Goal: Information Seeking & Learning: Check status

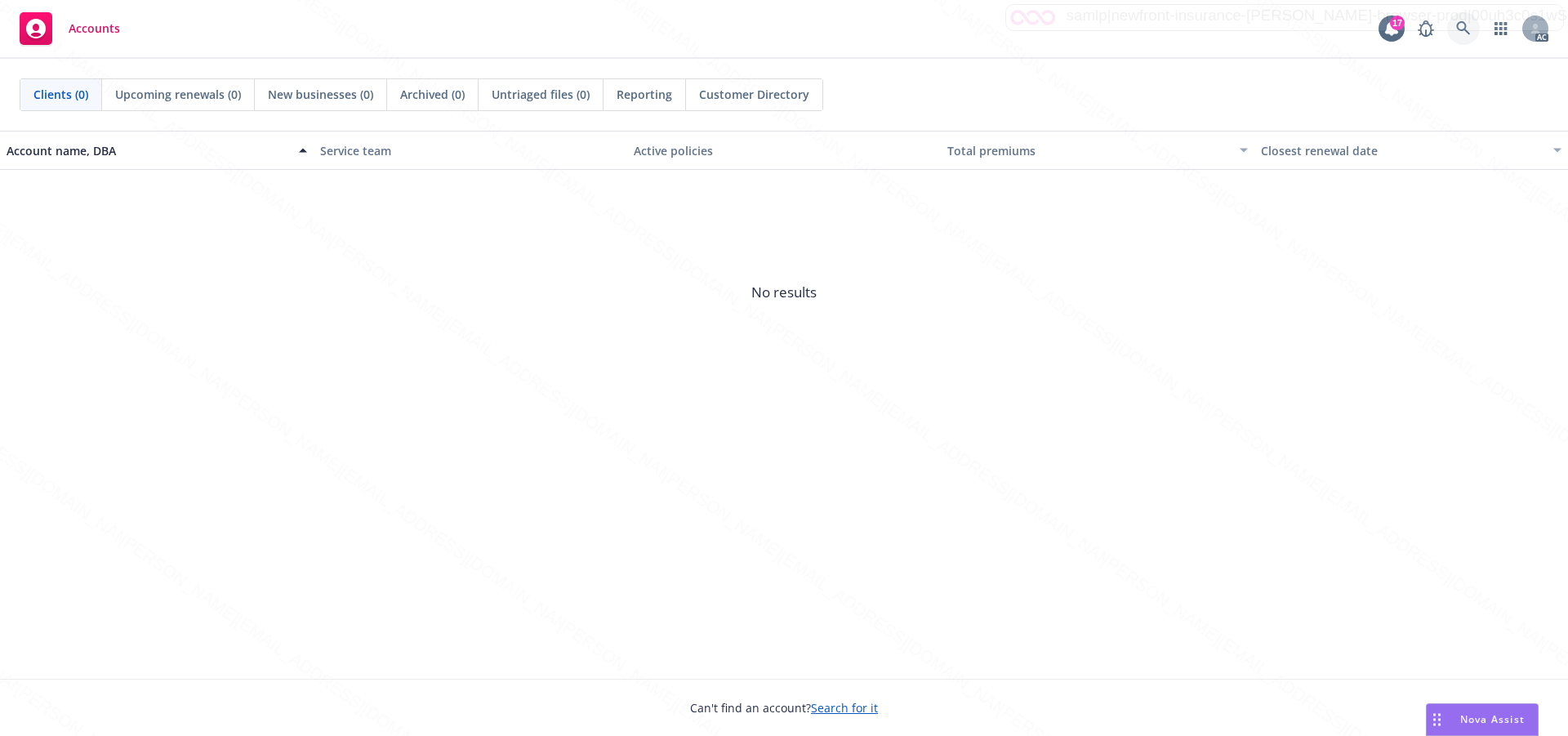
click at [1464, 28] on icon at bounding box center [1464, 29] width 15 height 15
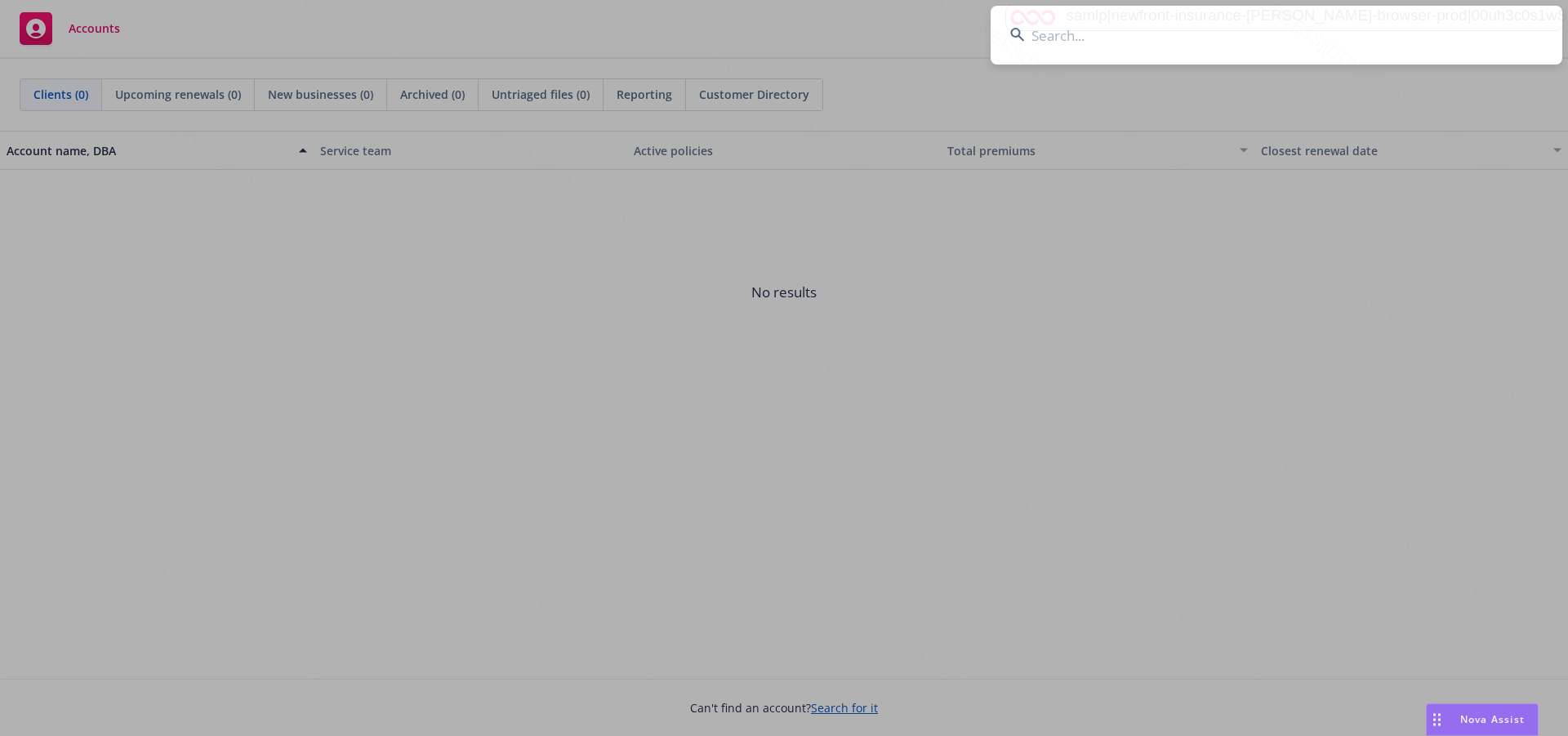
click at [1101, 38] on input at bounding box center [1277, 35] width 572 height 59
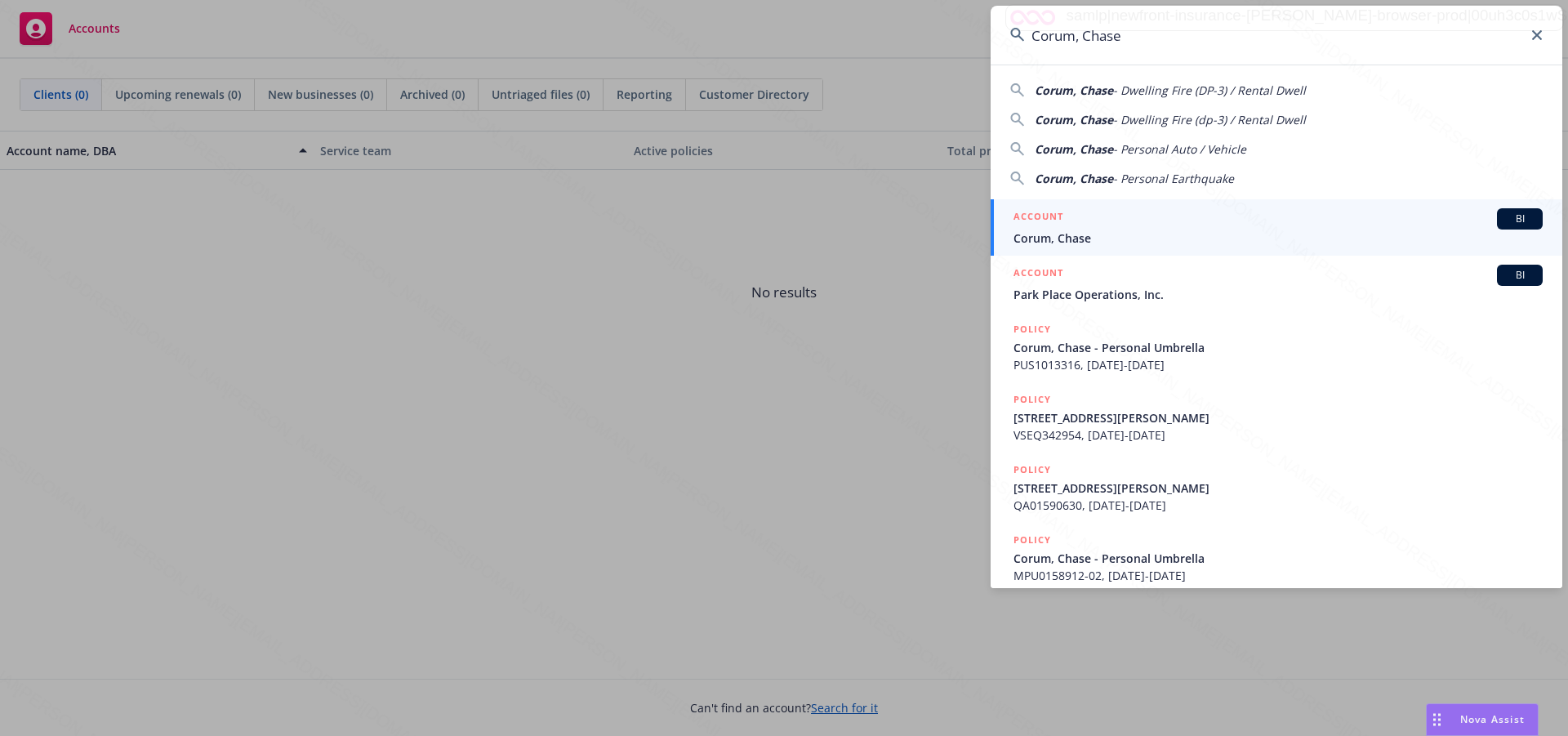
type input "Corum, Chase"
click at [1047, 239] on span "Corum, Chase" at bounding box center [1278, 238] width 529 height 17
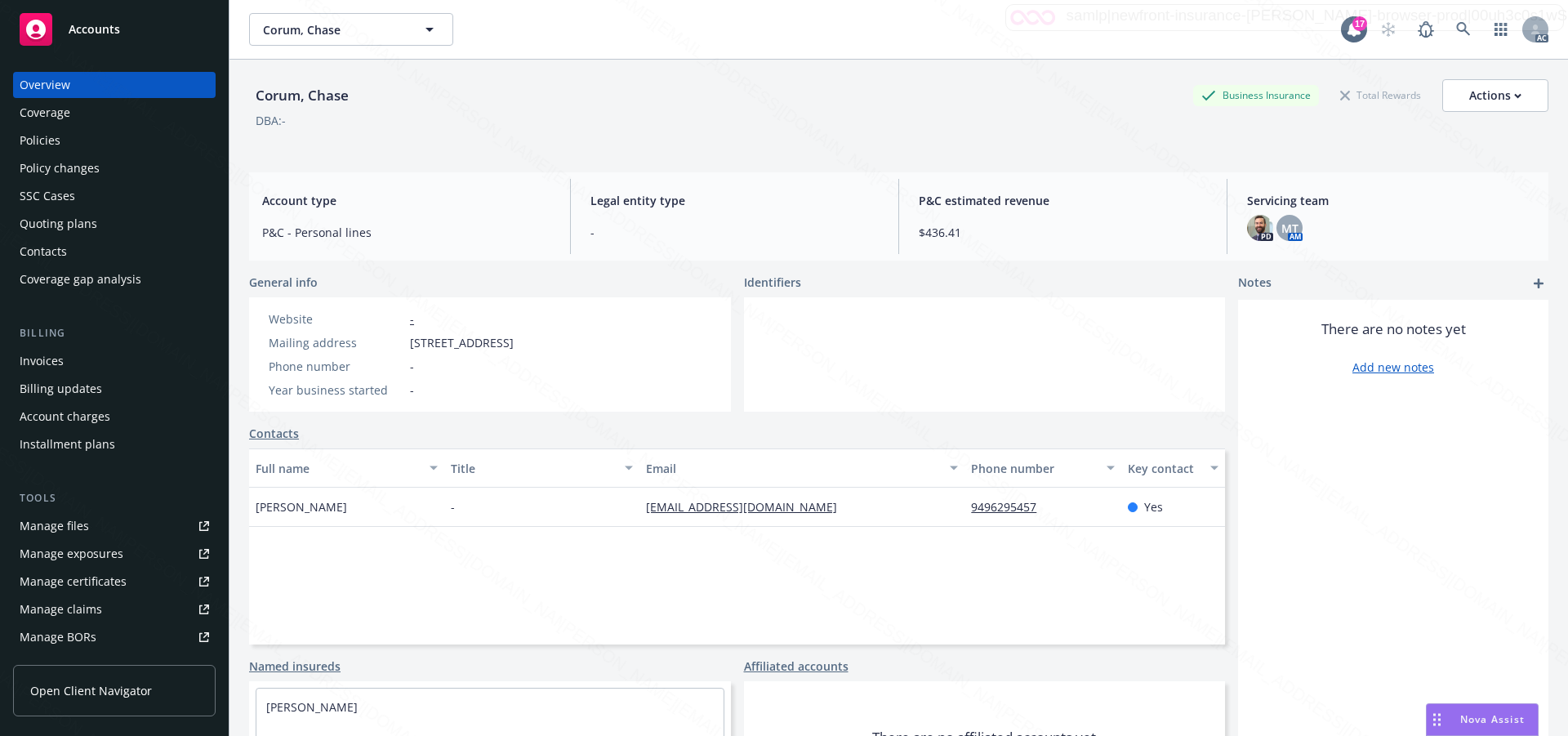
click at [43, 139] on div "Policies" at bounding box center [40, 141] width 41 height 26
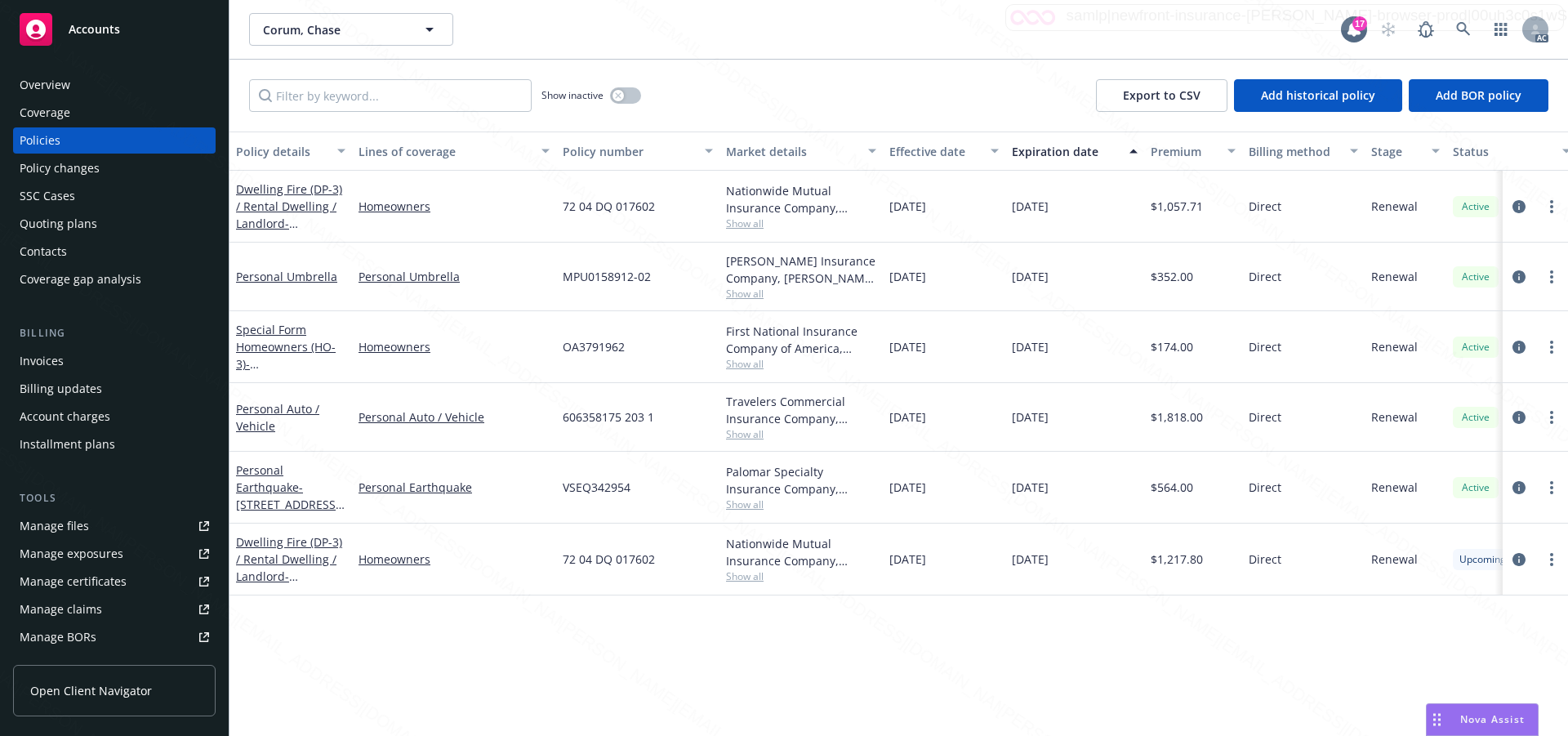
click at [675, 620] on div "Policy details Lines of coverage Policy number Market details Effective date Ex…" at bounding box center [899, 434] width 1339 height 605
click at [1519, 556] on icon "circleInformation" at bounding box center [1519, 559] width 13 height 13
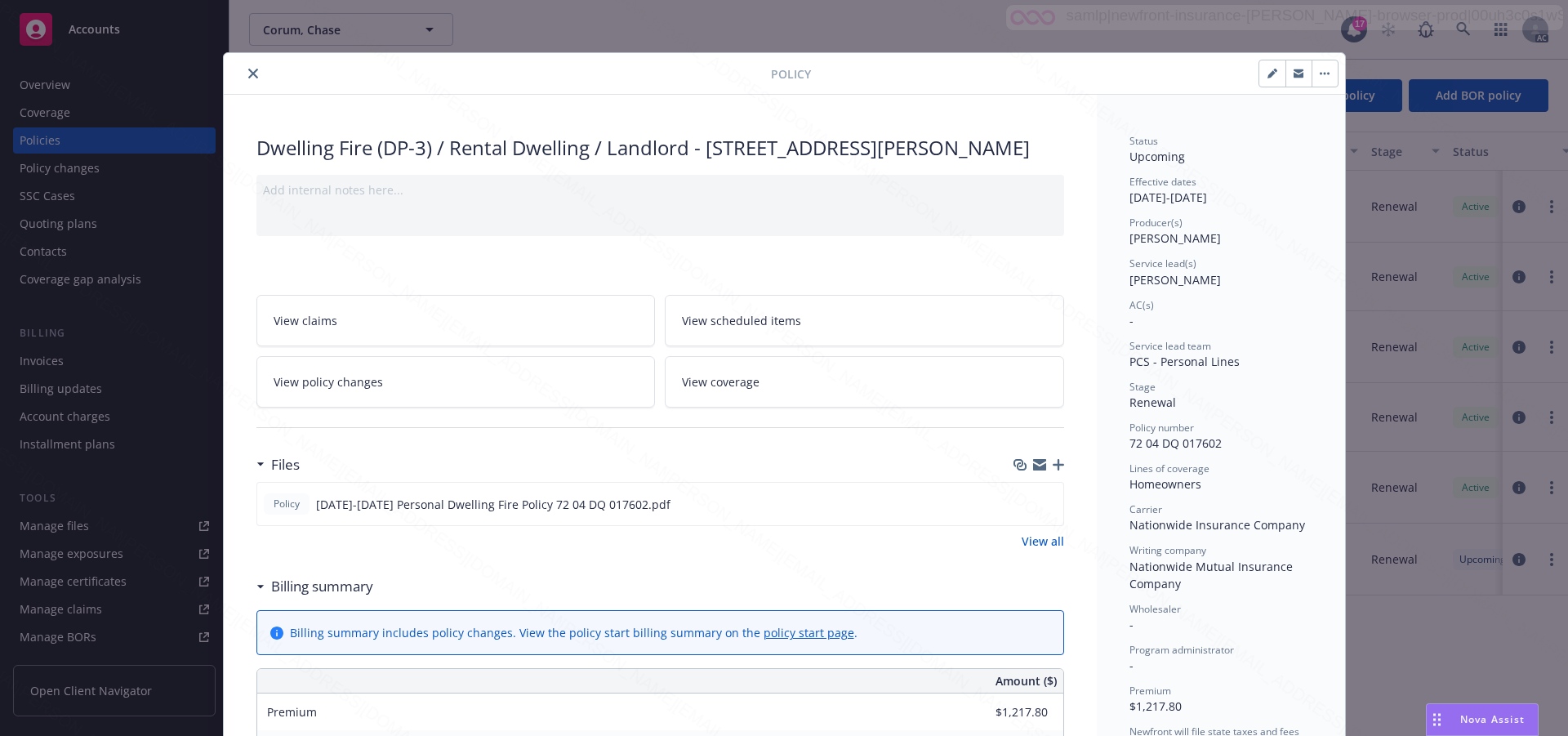
click at [1258, 631] on div "Wholesaler -" at bounding box center [1221, 618] width 183 height 31
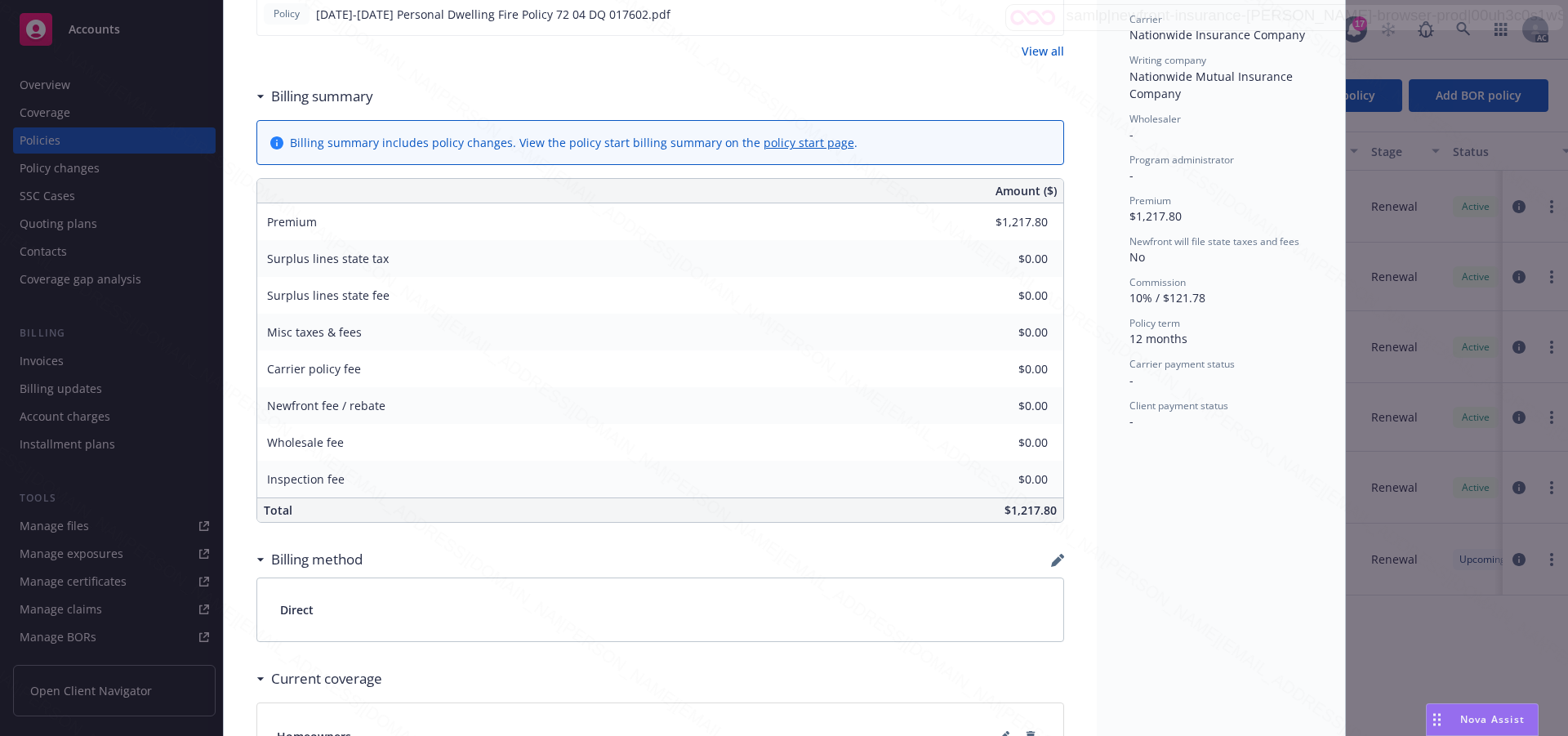
scroll to position [654, 0]
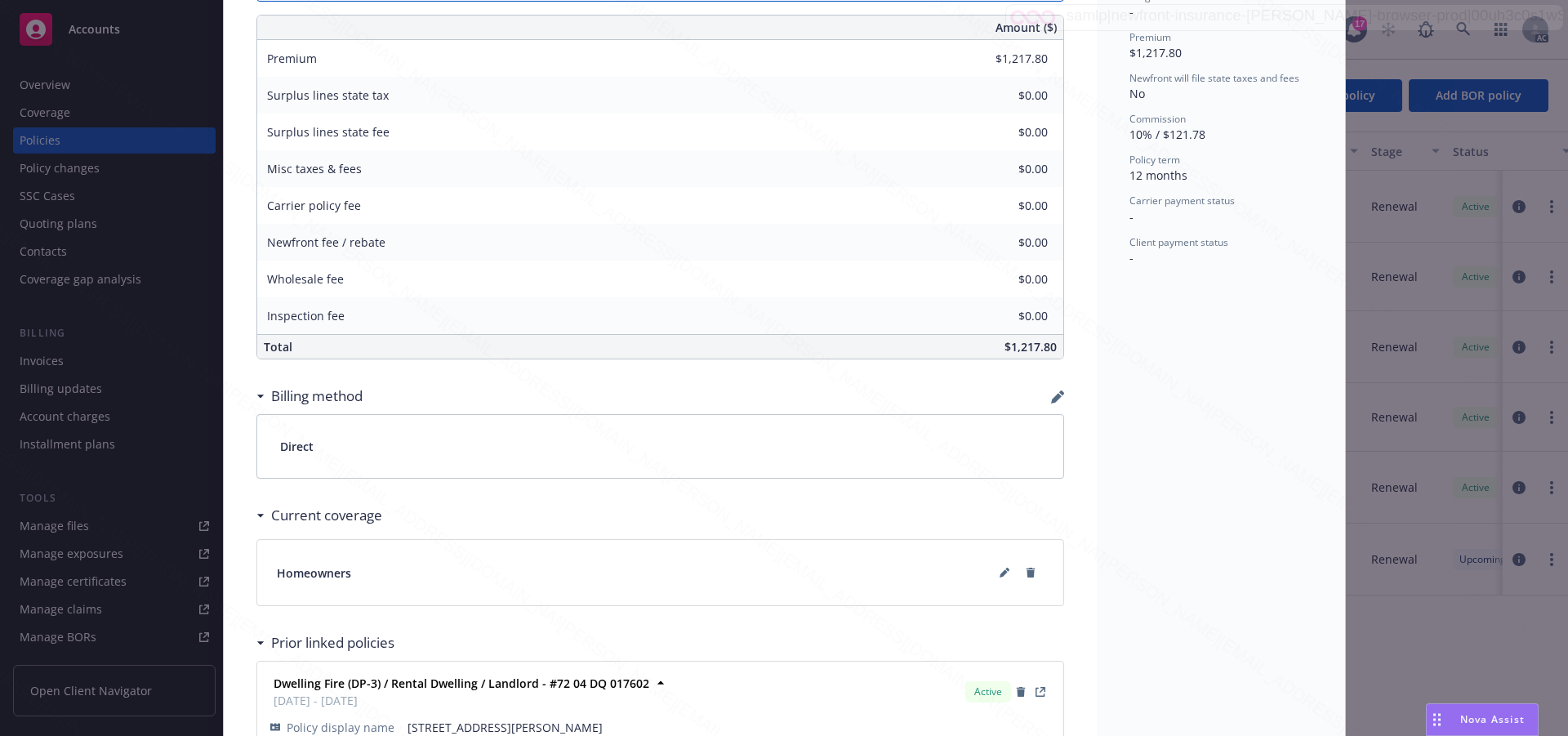
click at [1258, 631] on div "Status Upcoming Effective dates 10/14/2025 - 10/14/2026 Producer(s) Kelsey Malo…" at bounding box center [1222, 141] width 249 height 1399
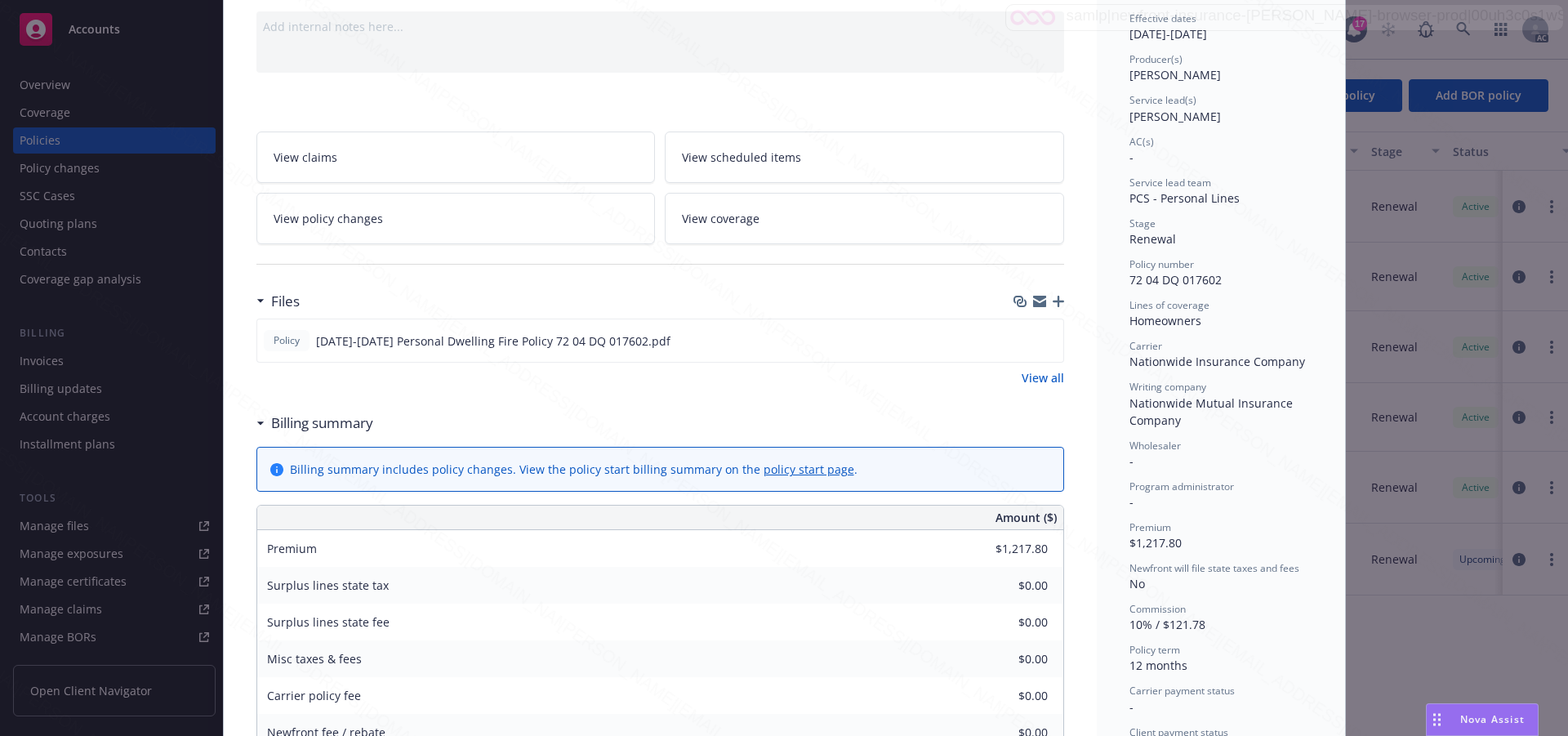
scroll to position [0, 0]
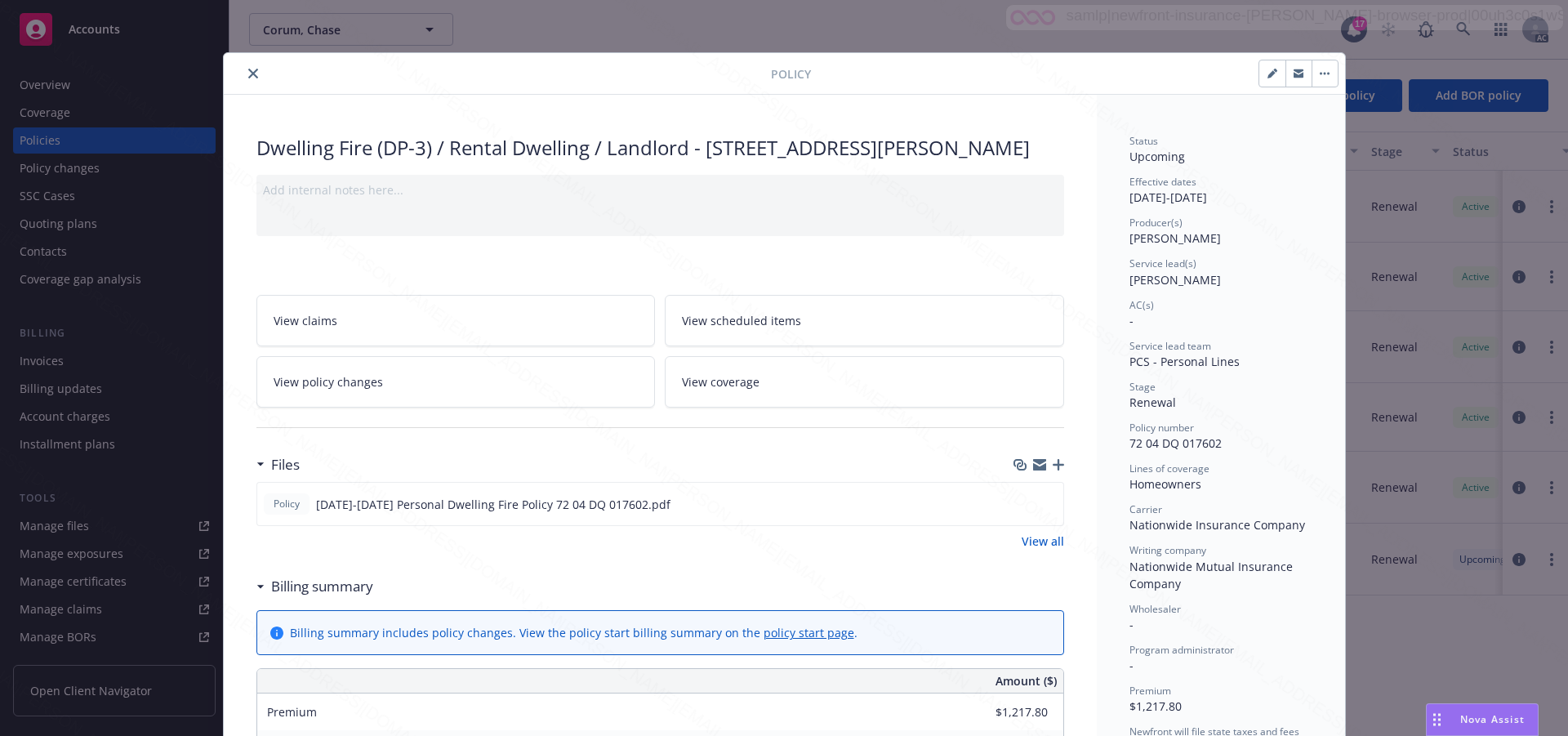
click at [750, 329] on span "View scheduled items" at bounding box center [742, 320] width 119 height 17
click at [735, 390] on span "View coverage" at bounding box center [721, 382] width 78 height 17
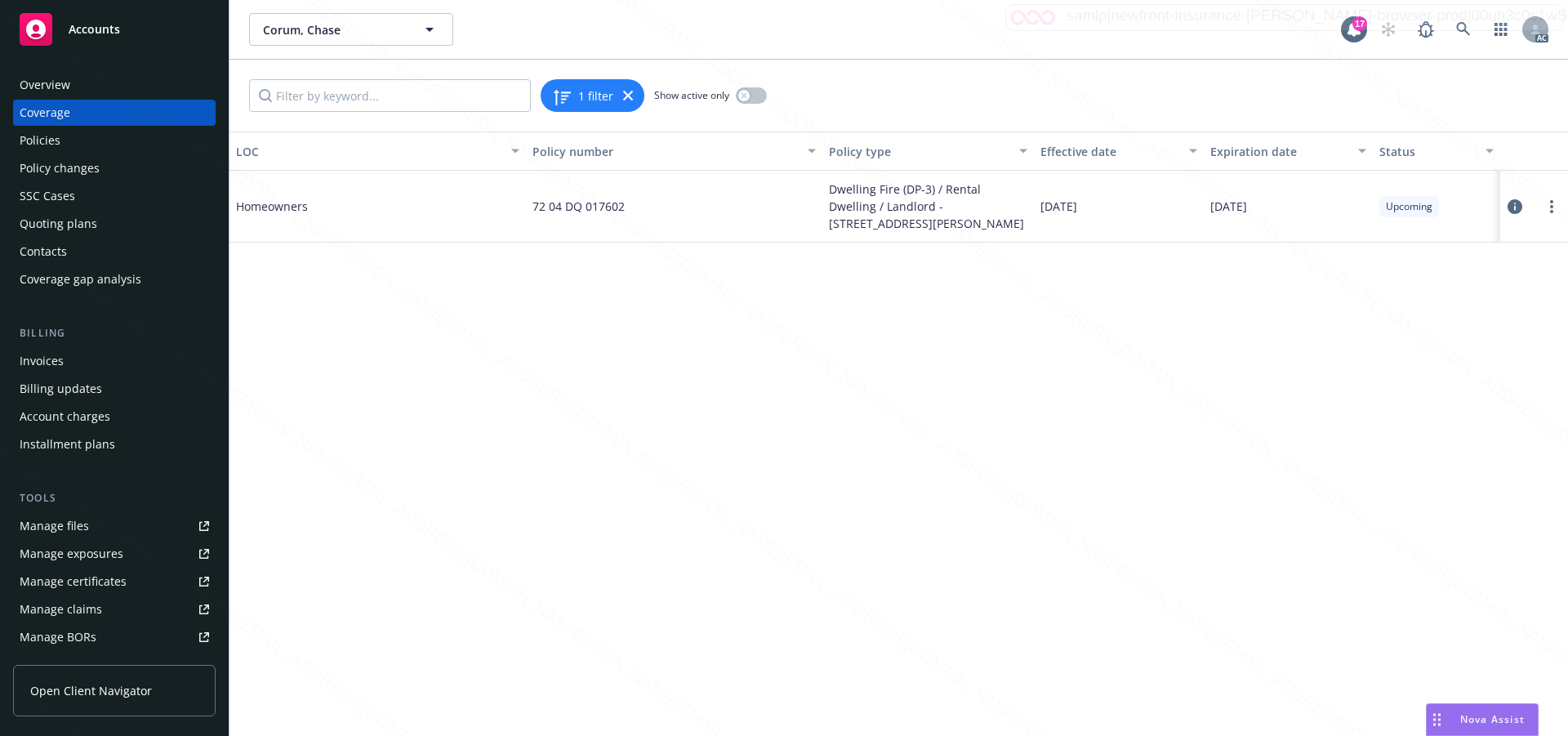
click at [1517, 200] on icon at bounding box center [1514, 206] width 15 height 15
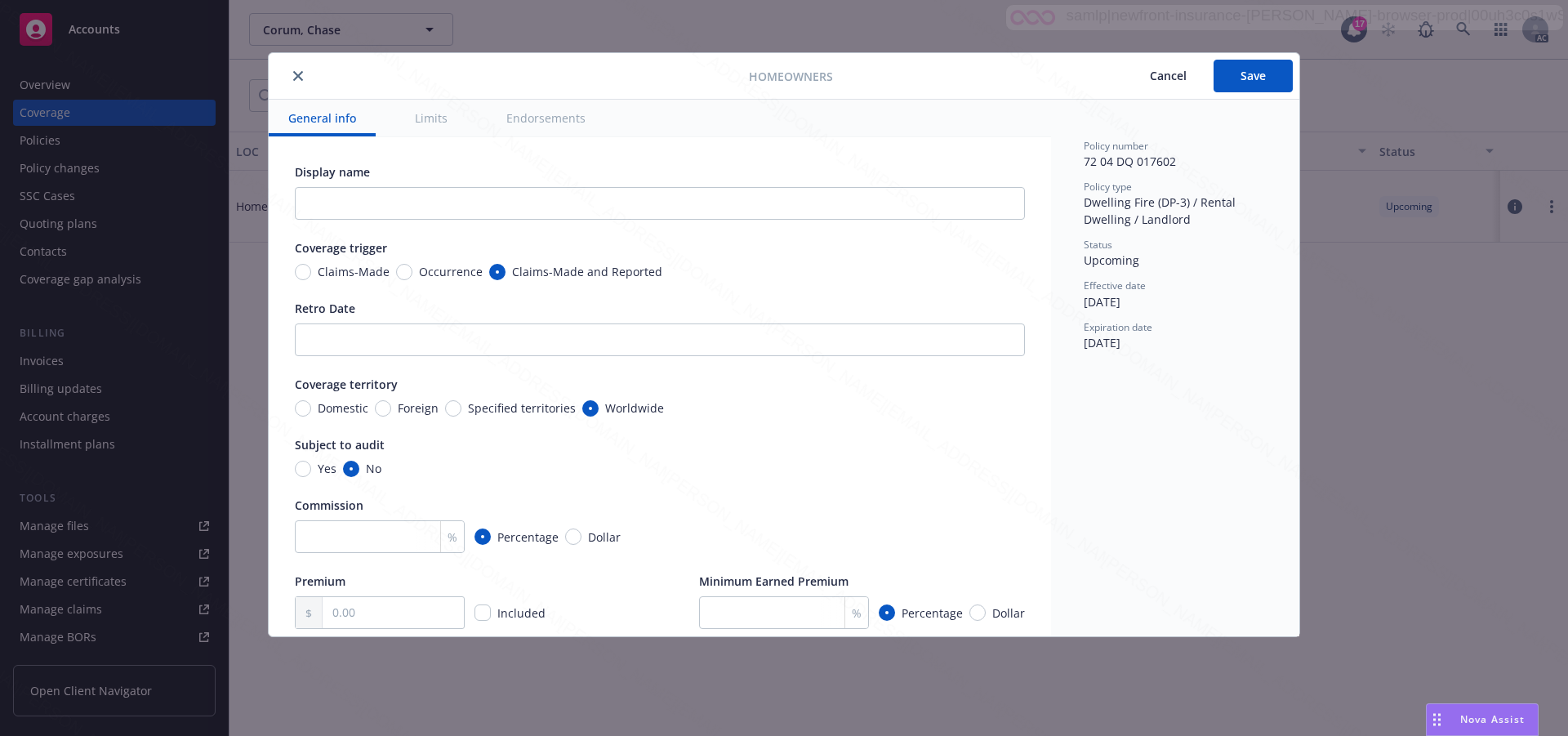
click at [534, 125] on button "Endorsements" at bounding box center [546, 117] width 118 height 37
type textarea "x"
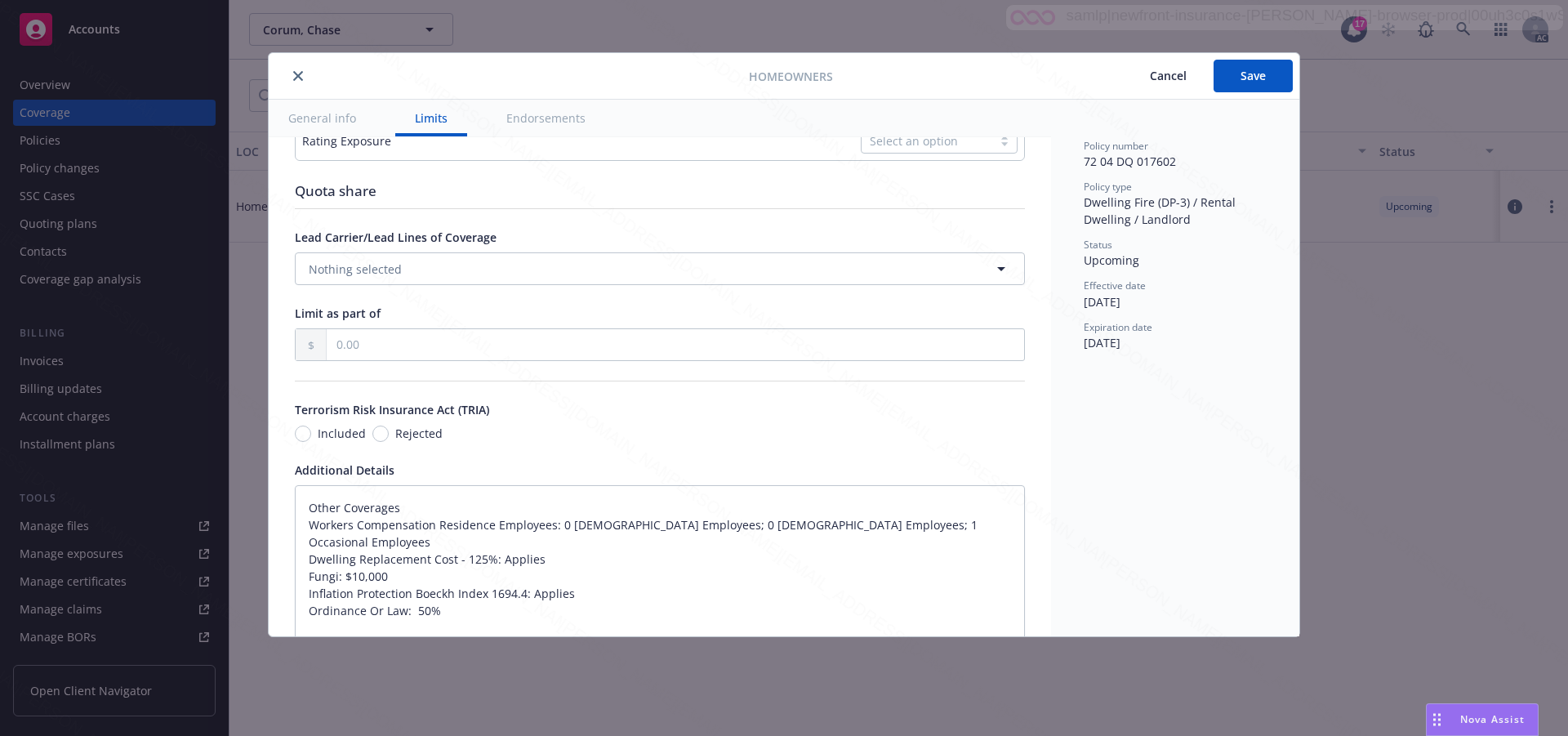
scroll to position [614, 0]
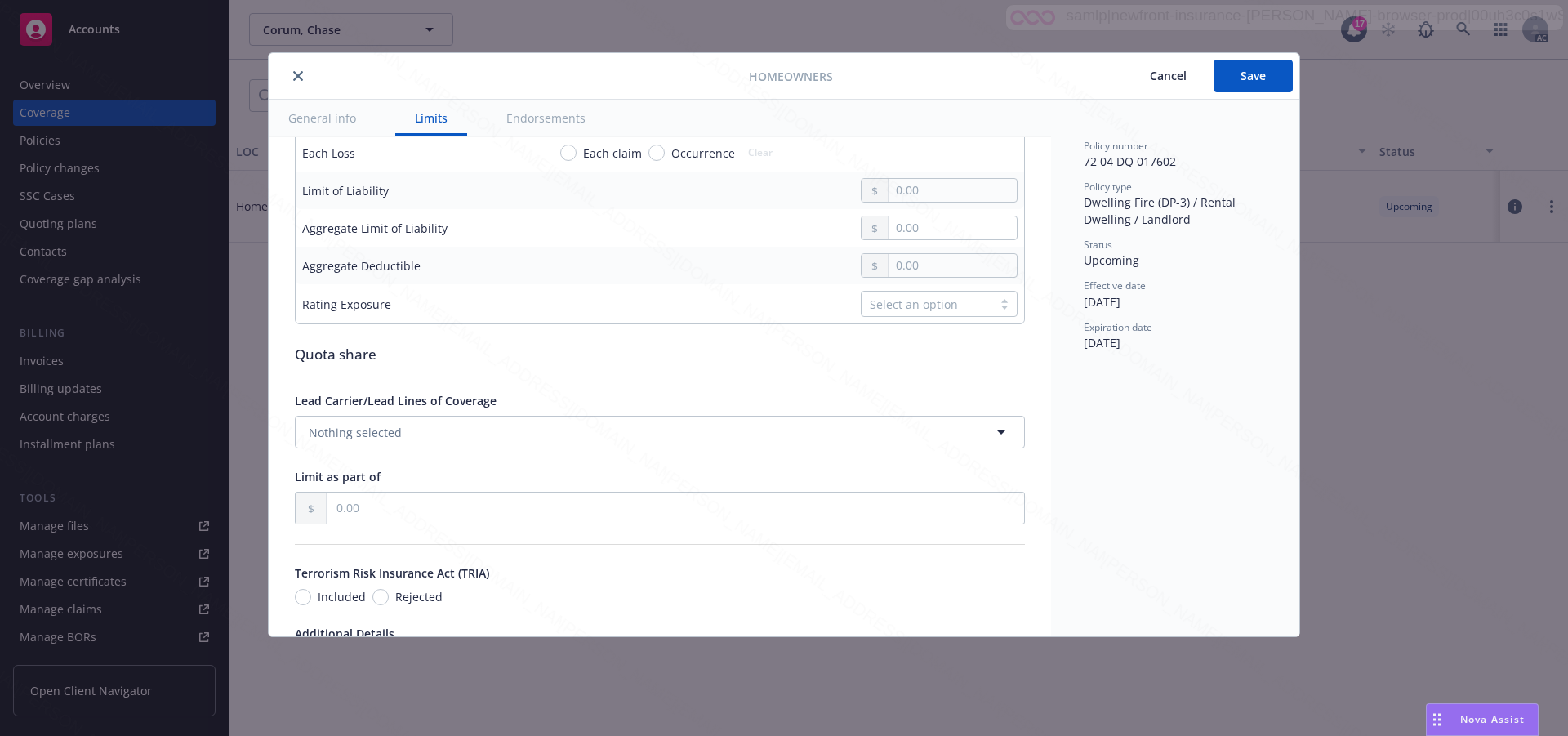
click at [692, 398] on div "Display name Coverage trigger Claims-Made Occurrence Claims-Made and Reported R…" at bounding box center [661, 367] width 730 height 1637
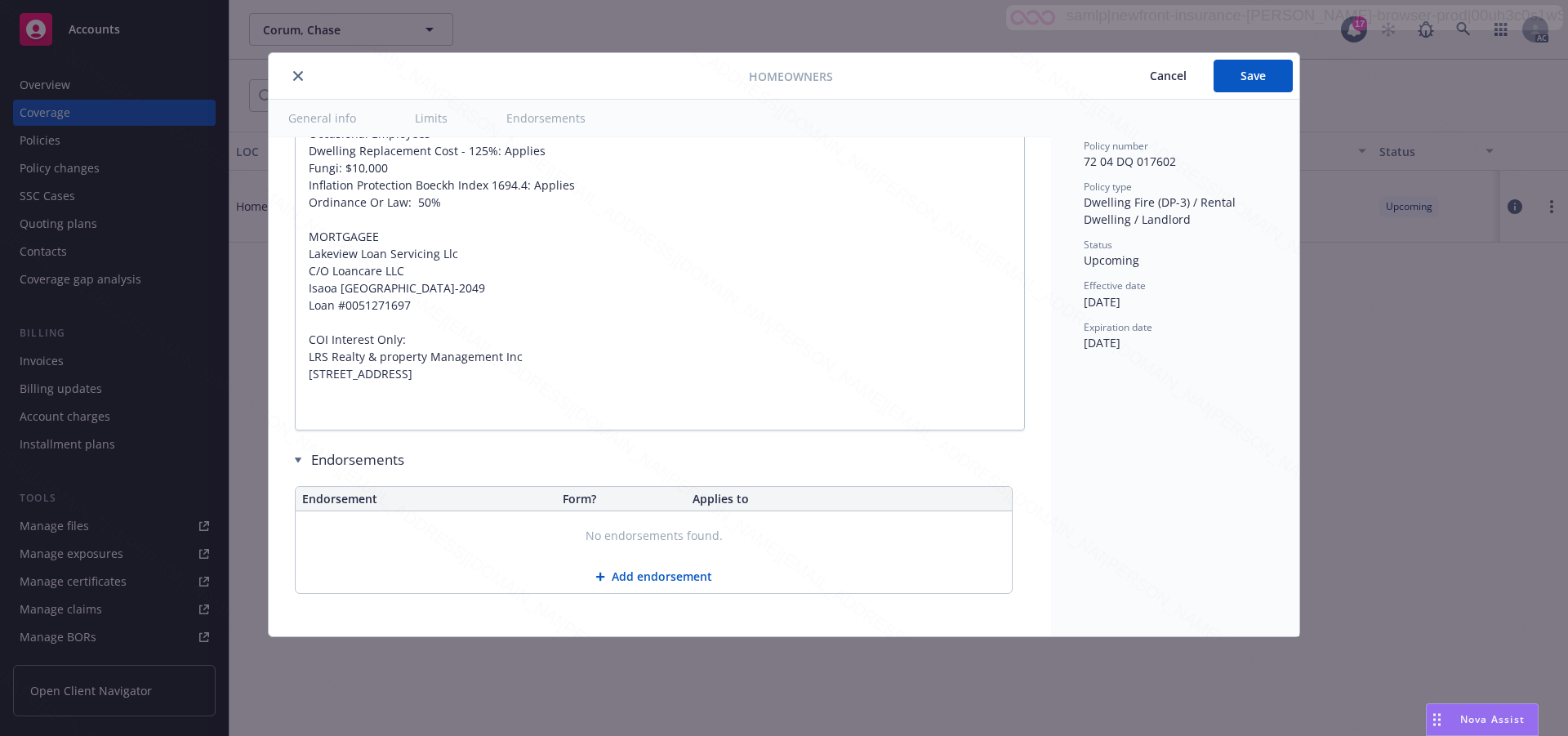
scroll to position [1023, 0]
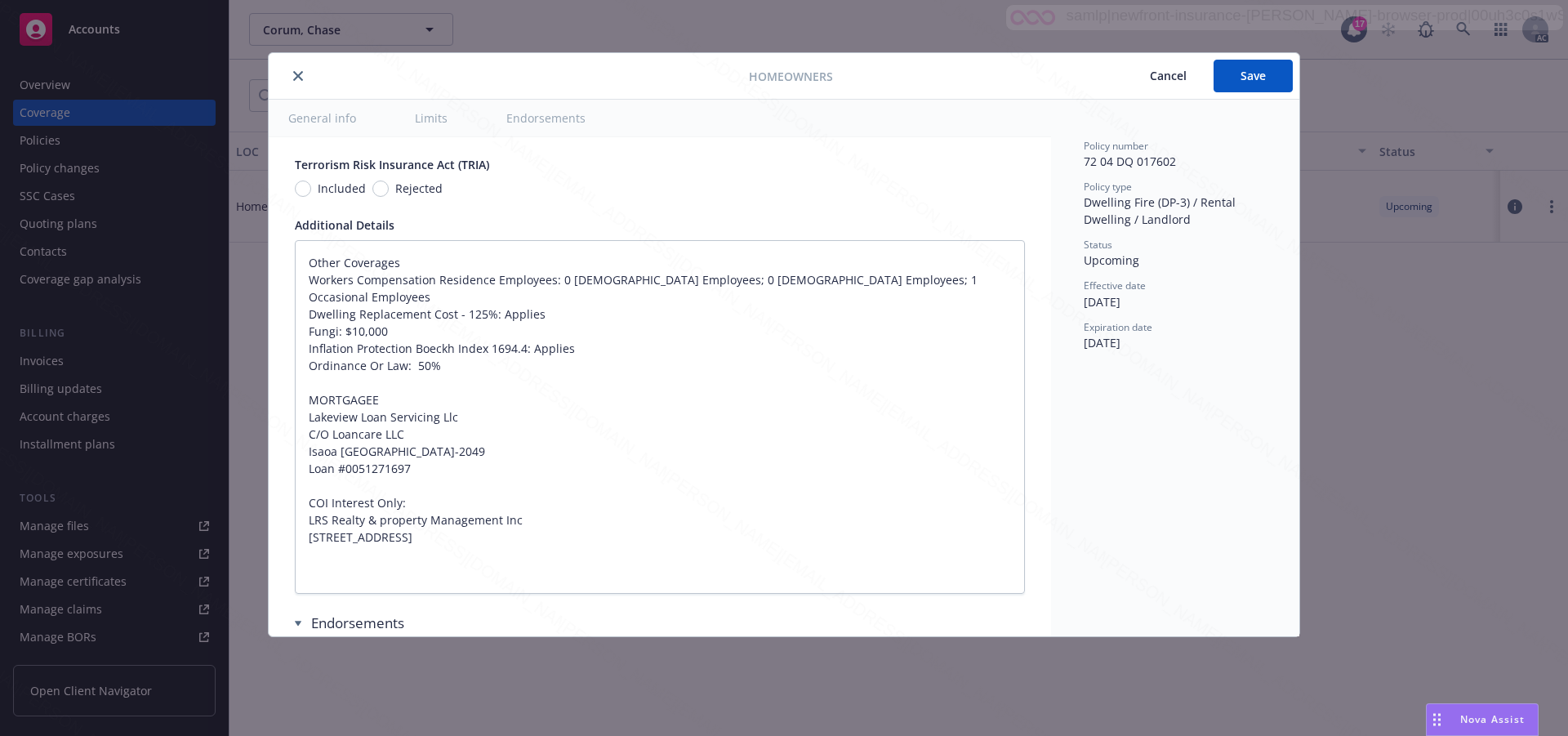
type textarea "x"
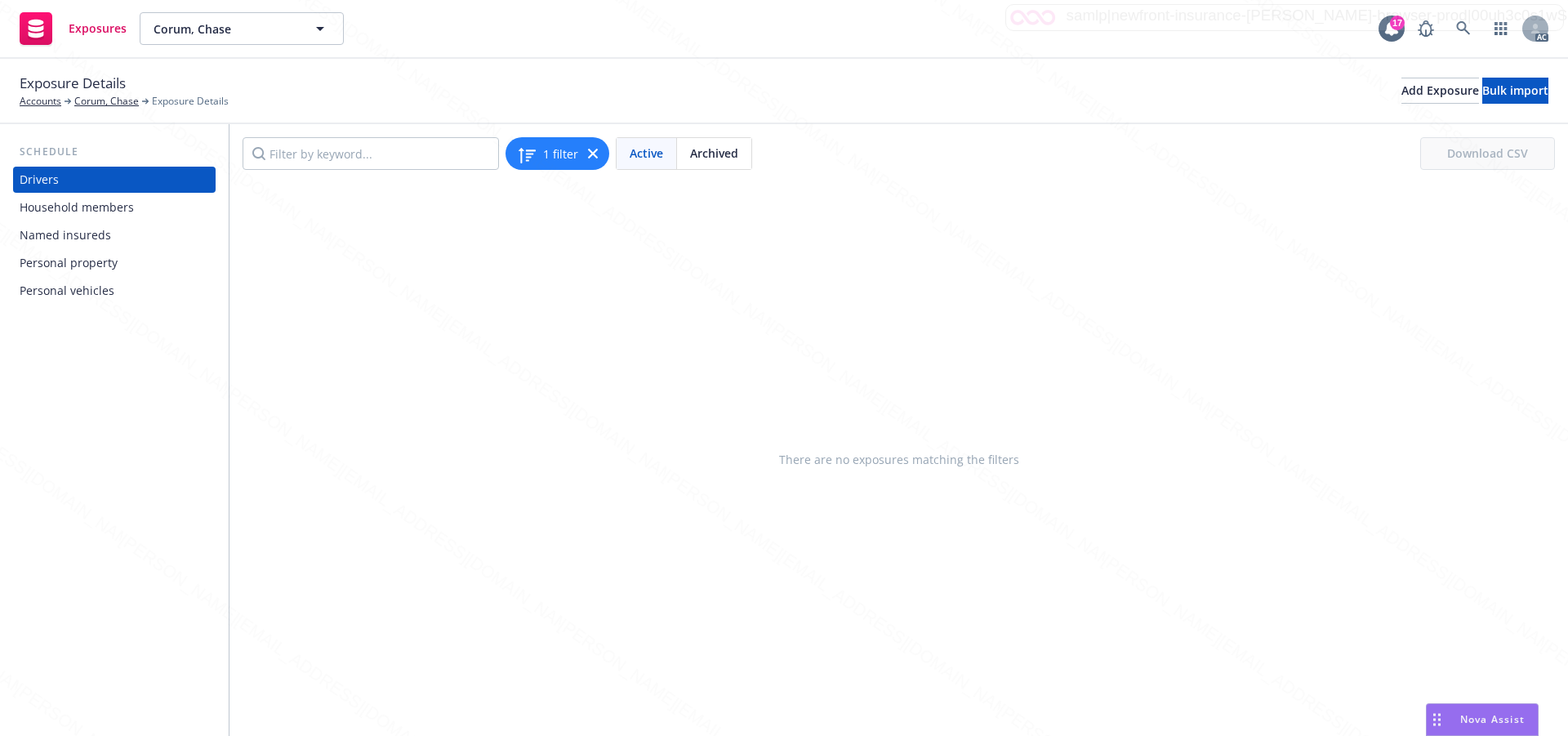
click at [64, 263] on div "Personal property" at bounding box center [69, 263] width 98 height 26
